Goal: Understand process/instructions

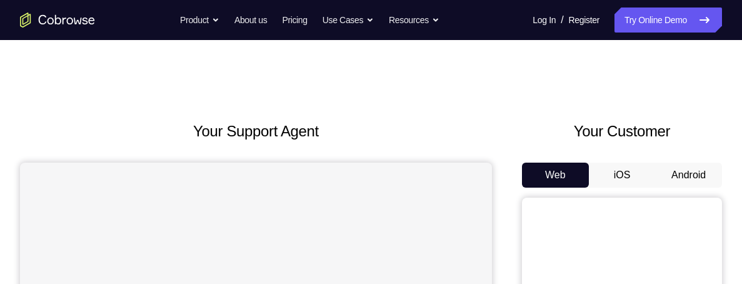
click at [700, 182] on button "Android" at bounding box center [688, 174] width 67 height 25
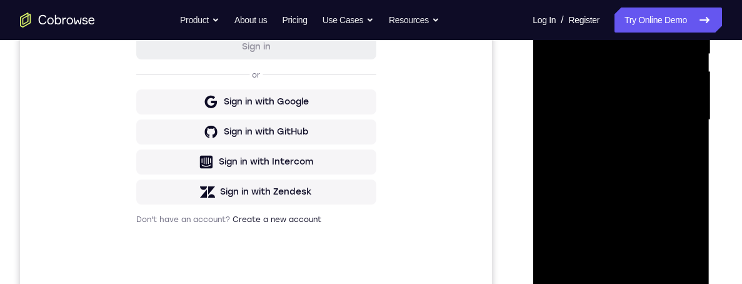
scroll to position [302, 0]
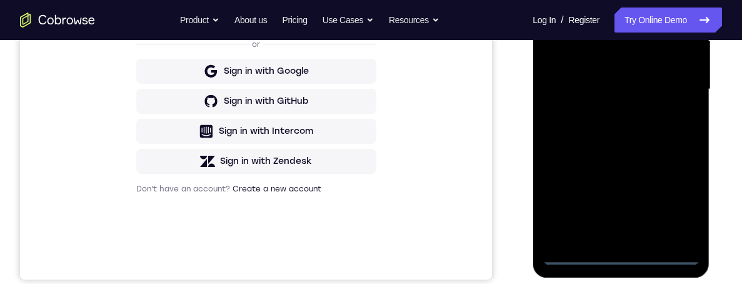
click at [622, 262] on div at bounding box center [620, 89] width 157 height 350
click at [681, 211] on div at bounding box center [620, 89] width 157 height 350
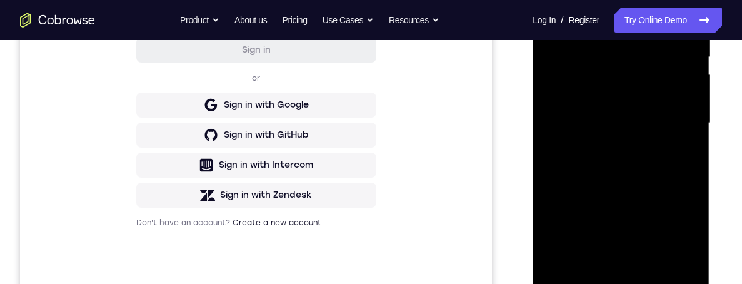
scroll to position [224, 0]
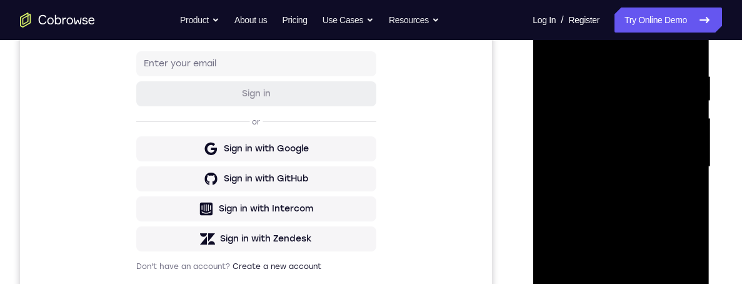
click at [617, 51] on div at bounding box center [620, 167] width 157 height 350
click at [682, 166] on div at bounding box center [620, 167] width 157 height 350
click at [610, 197] on div at bounding box center [620, 167] width 157 height 350
click at [652, 162] on div at bounding box center [620, 167] width 157 height 350
click at [642, 149] on div at bounding box center [620, 167] width 157 height 350
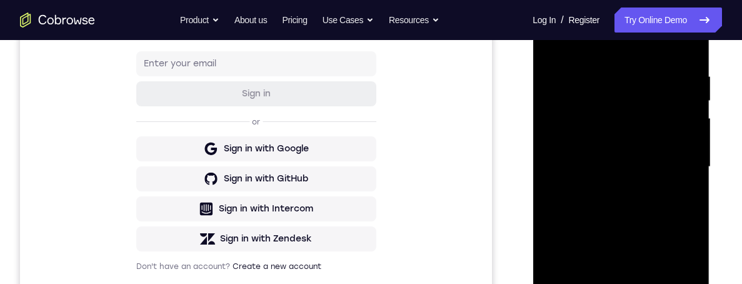
click at [657, 174] on div at bounding box center [620, 167] width 157 height 350
click at [665, 212] on div at bounding box center [620, 167] width 157 height 350
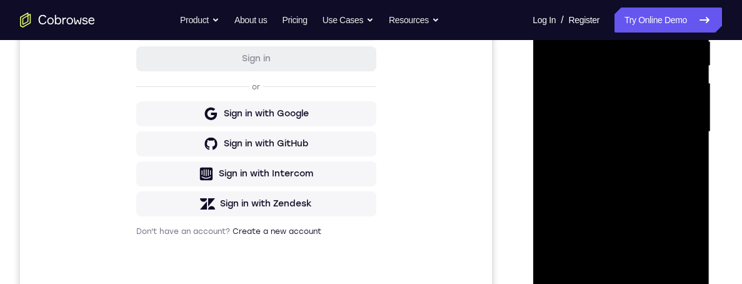
click at [657, 173] on div at bounding box center [620, 132] width 157 height 350
click at [664, 177] on div at bounding box center [620, 131] width 157 height 350
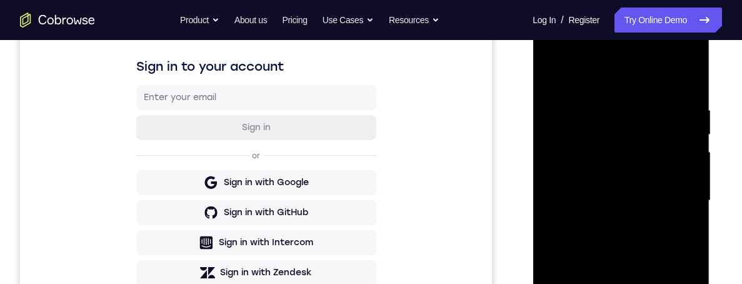
scroll to position [186, 0]
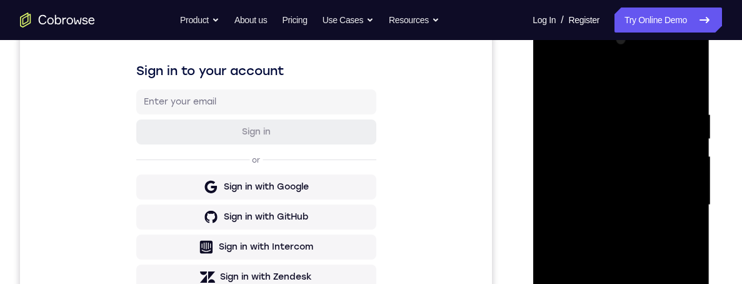
click at [667, 265] on div at bounding box center [620, 205] width 157 height 350
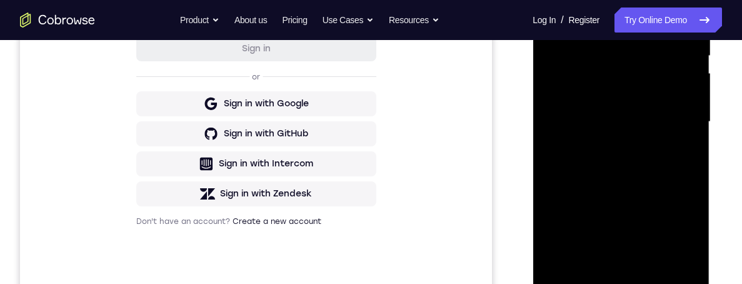
scroll to position [297, 0]
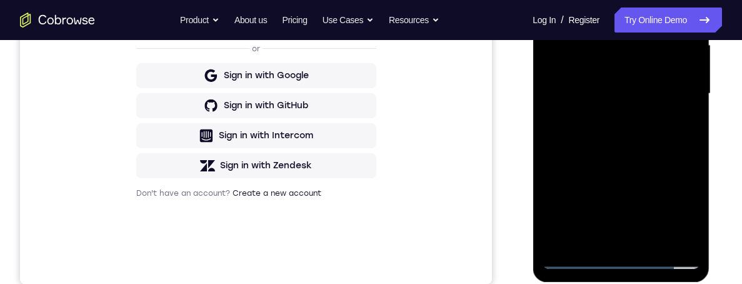
click at [654, 247] on div at bounding box center [620, 94] width 157 height 350
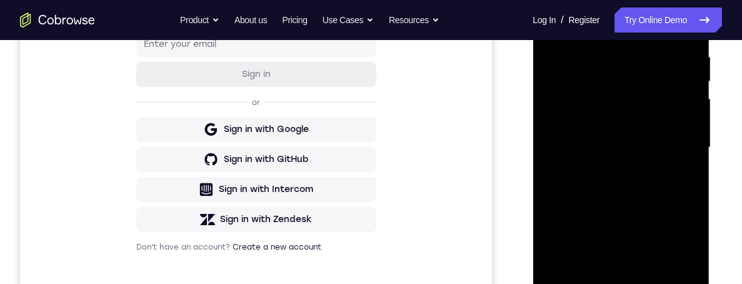
click at [652, 194] on div at bounding box center [620, 148] width 157 height 350
click at [687, 171] on div at bounding box center [620, 148] width 157 height 350
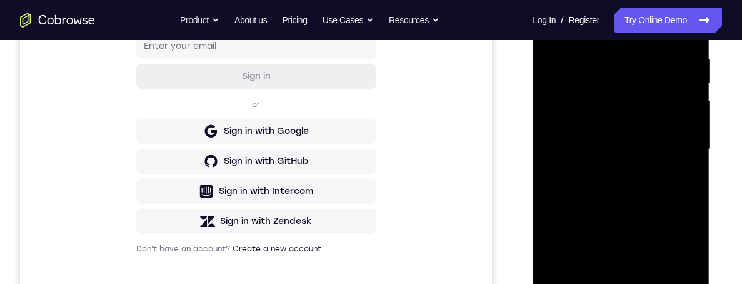
click at [677, 161] on div at bounding box center [620, 149] width 157 height 350
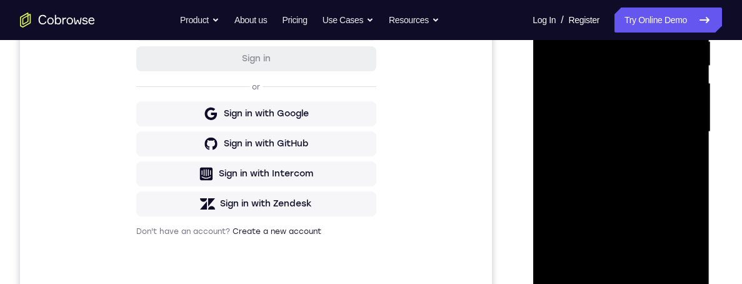
scroll to position [191, 0]
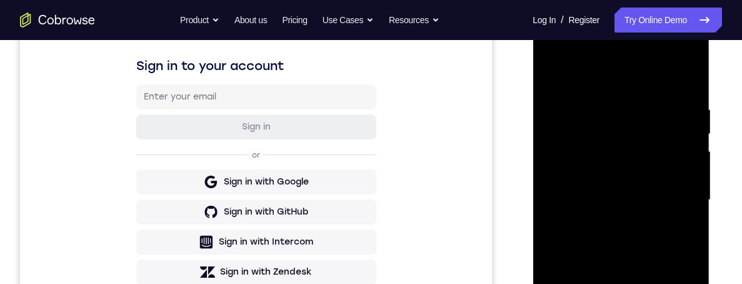
click at [551, 76] on div at bounding box center [620, 200] width 157 height 350
click at [646, 187] on div at bounding box center [620, 201] width 157 height 350
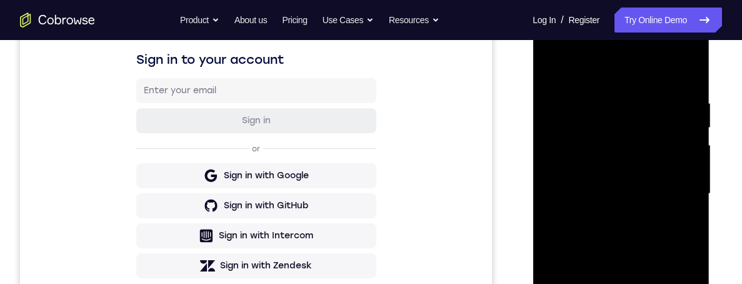
scroll to position [184, 0]
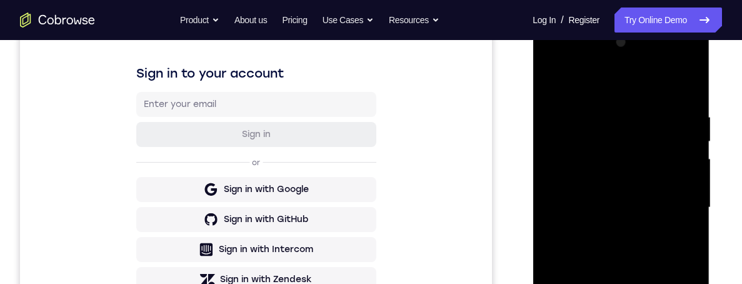
click at [547, 82] on div at bounding box center [620, 207] width 157 height 350
click at [555, 81] on div at bounding box center [620, 207] width 157 height 350
click at [640, 119] on div at bounding box center [620, 207] width 157 height 350
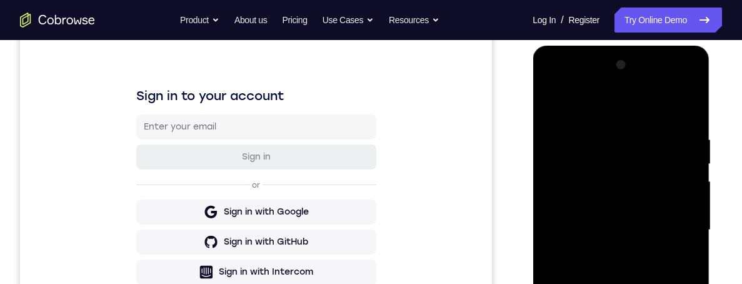
scroll to position [164, 0]
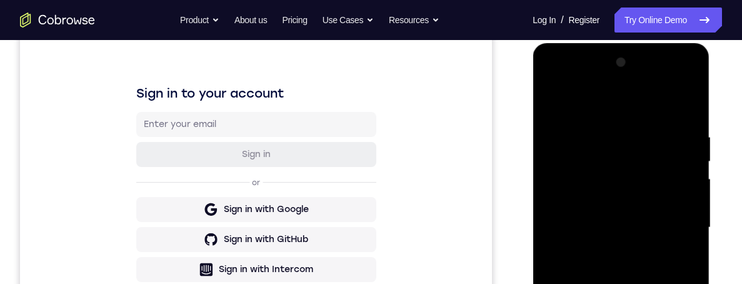
click at [681, 201] on div at bounding box center [620, 227] width 157 height 350
click at [682, 204] on div at bounding box center [620, 227] width 157 height 350
click at [680, 190] on div at bounding box center [620, 227] width 157 height 350
click at [686, 111] on div at bounding box center [620, 227] width 157 height 350
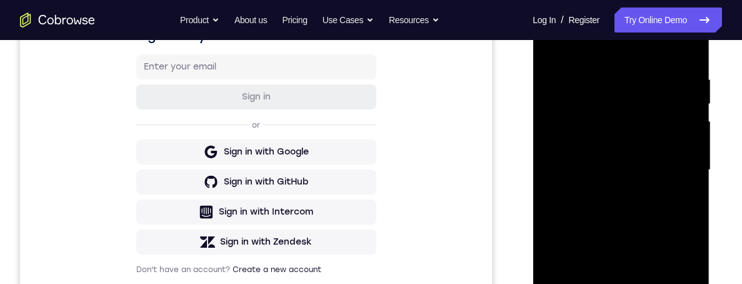
scroll to position [207, 0]
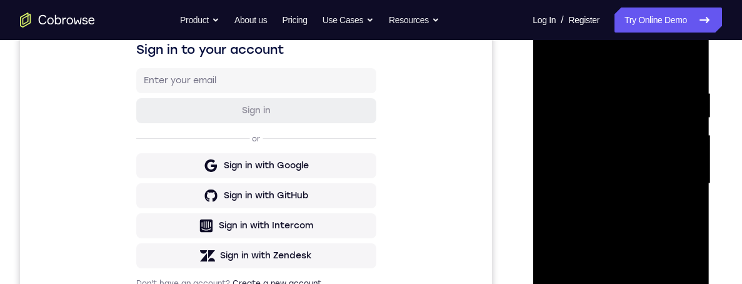
click at [598, 92] on div at bounding box center [620, 184] width 157 height 350
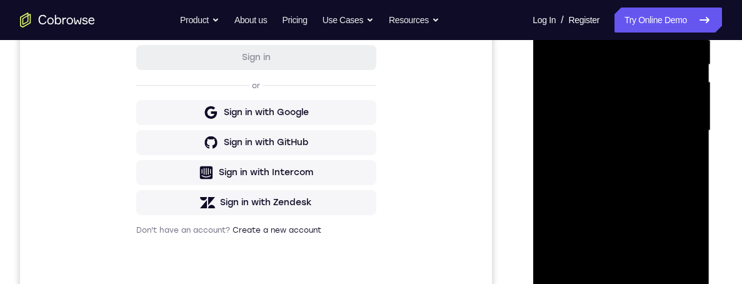
scroll to position [291, 0]
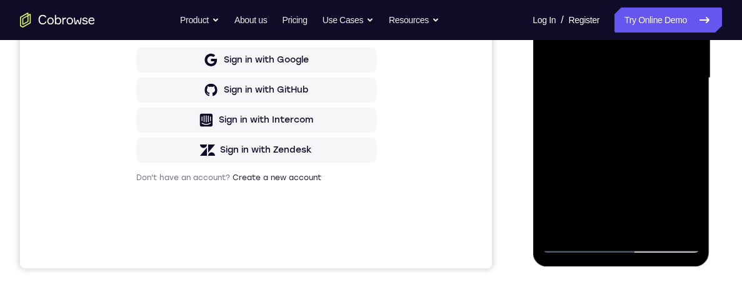
click at [675, 227] on div at bounding box center [620, 78] width 157 height 350
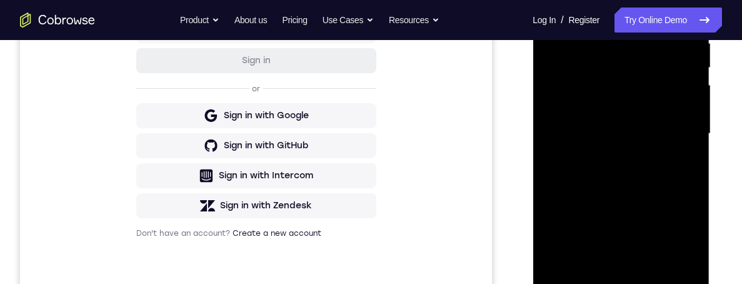
scroll to position [252, 0]
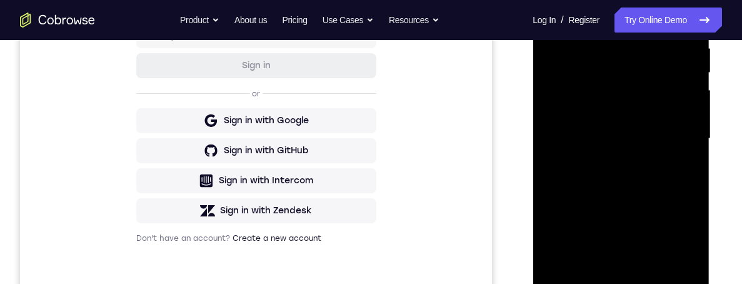
click at [690, 179] on div at bounding box center [620, 139] width 157 height 350
click at [675, 273] on div at bounding box center [620, 139] width 157 height 350
click at [694, 179] on div at bounding box center [620, 139] width 157 height 350
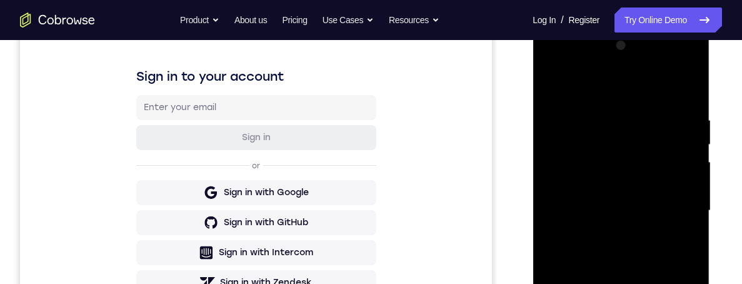
scroll to position [164, 0]
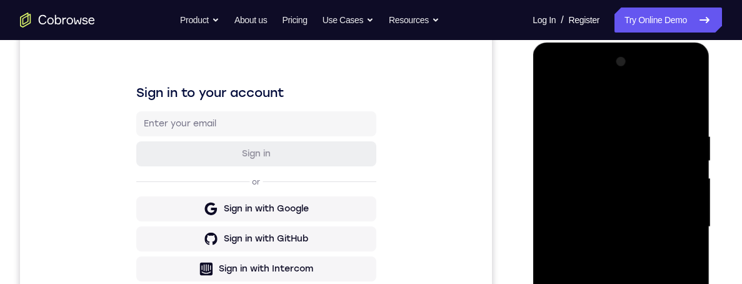
click at [692, 109] on div at bounding box center [620, 227] width 157 height 350
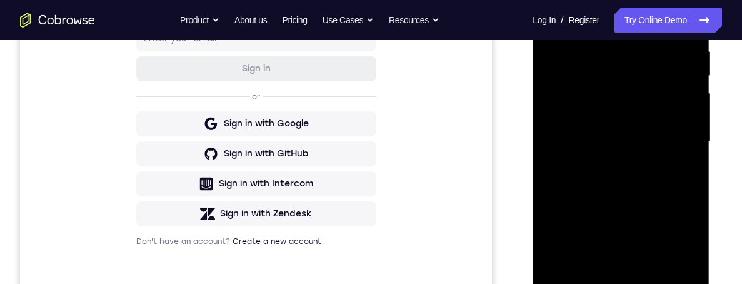
scroll to position [269, 0]
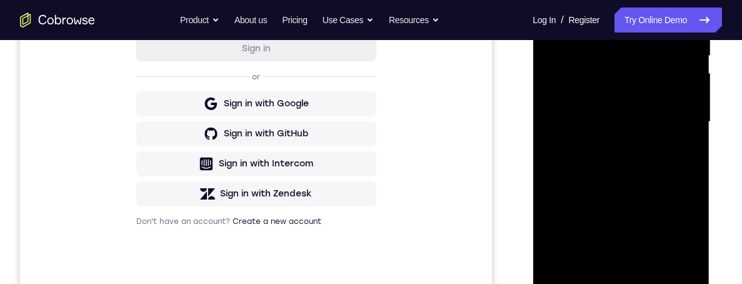
click at [654, 271] on div at bounding box center [620, 122] width 157 height 350
click at [669, 166] on div at bounding box center [620, 122] width 157 height 350
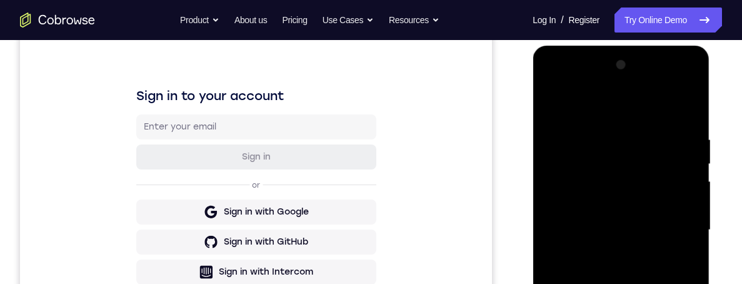
scroll to position [142, 0]
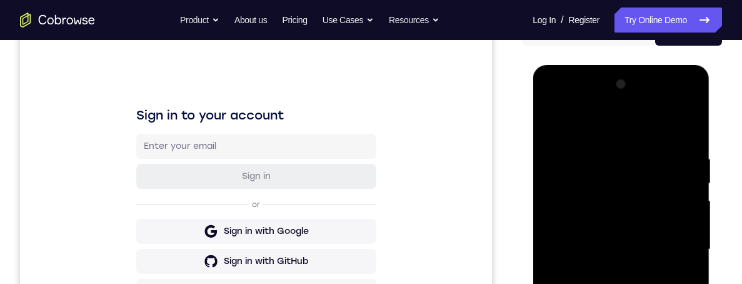
click at [551, 123] on div at bounding box center [620, 249] width 157 height 350
click at [559, 119] on div at bounding box center [620, 249] width 157 height 350
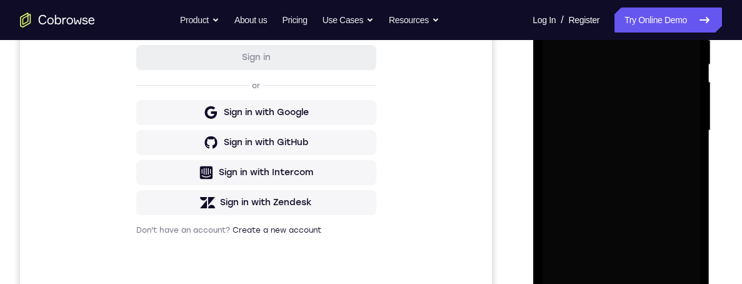
scroll to position [24, 0]
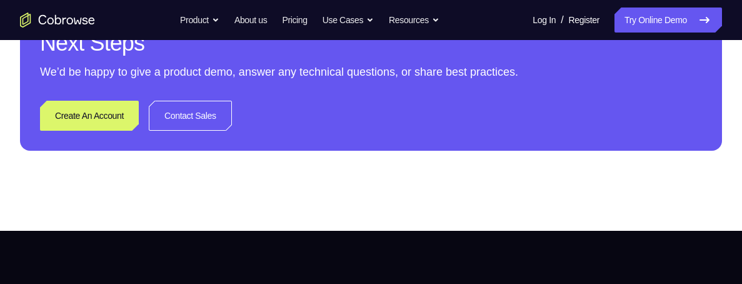
scroll to position [0, 0]
